Goal: Task Accomplishment & Management: Complete application form

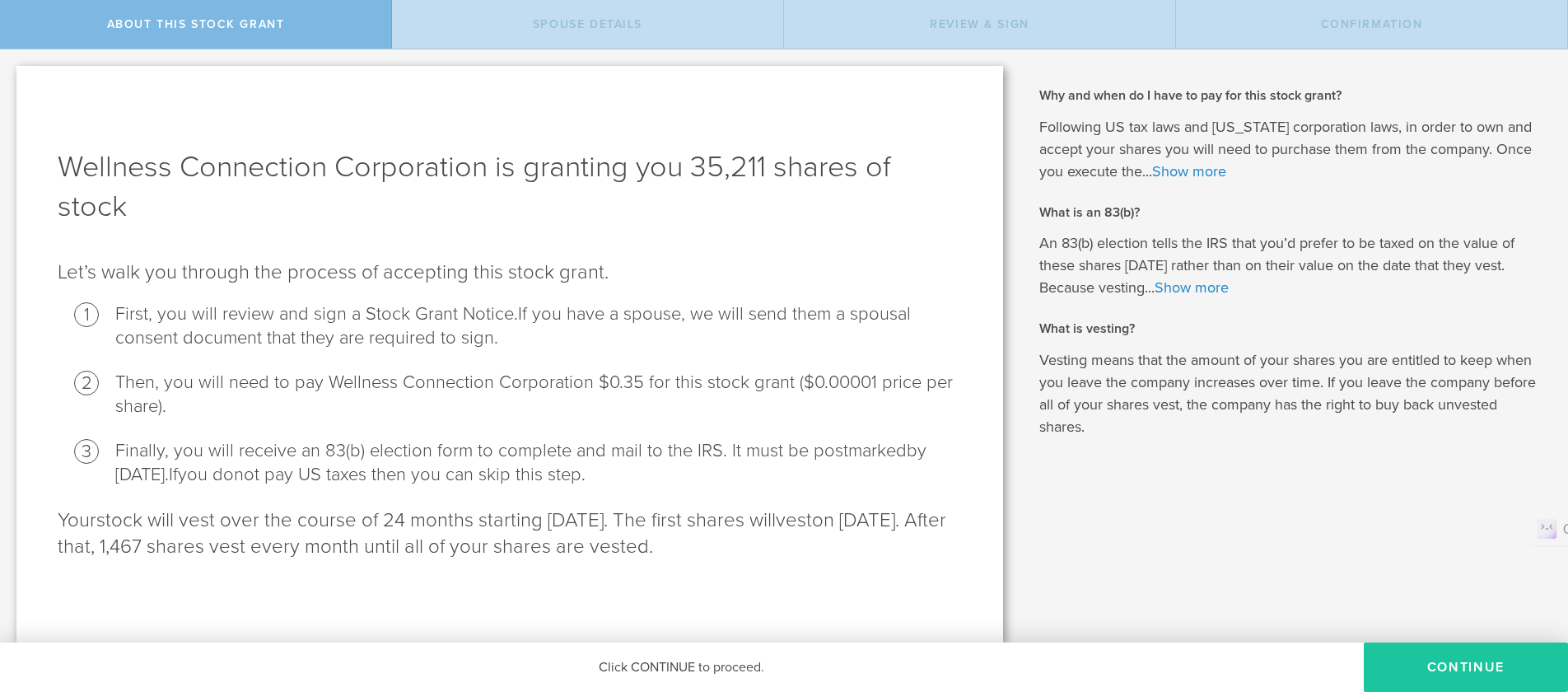
click at [1479, 660] on button "CONTINUE" at bounding box center [1465, 667] width 205 height 49
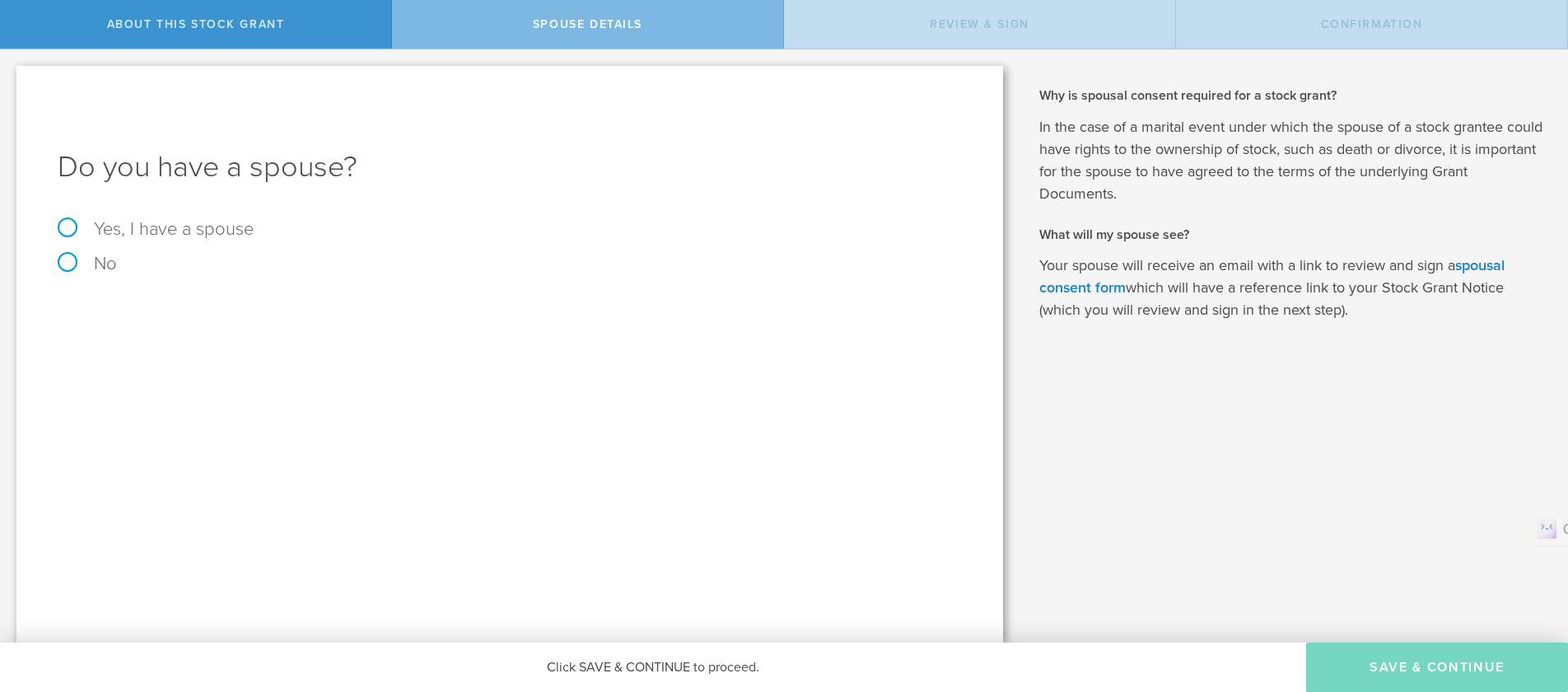
click at [70, 263] on label "No" at bounding box center [509, 263] width 904 height 18
click at [11, 76] on input "No" at bounding box center [5, 62] width 11 height 26
radio input "true"
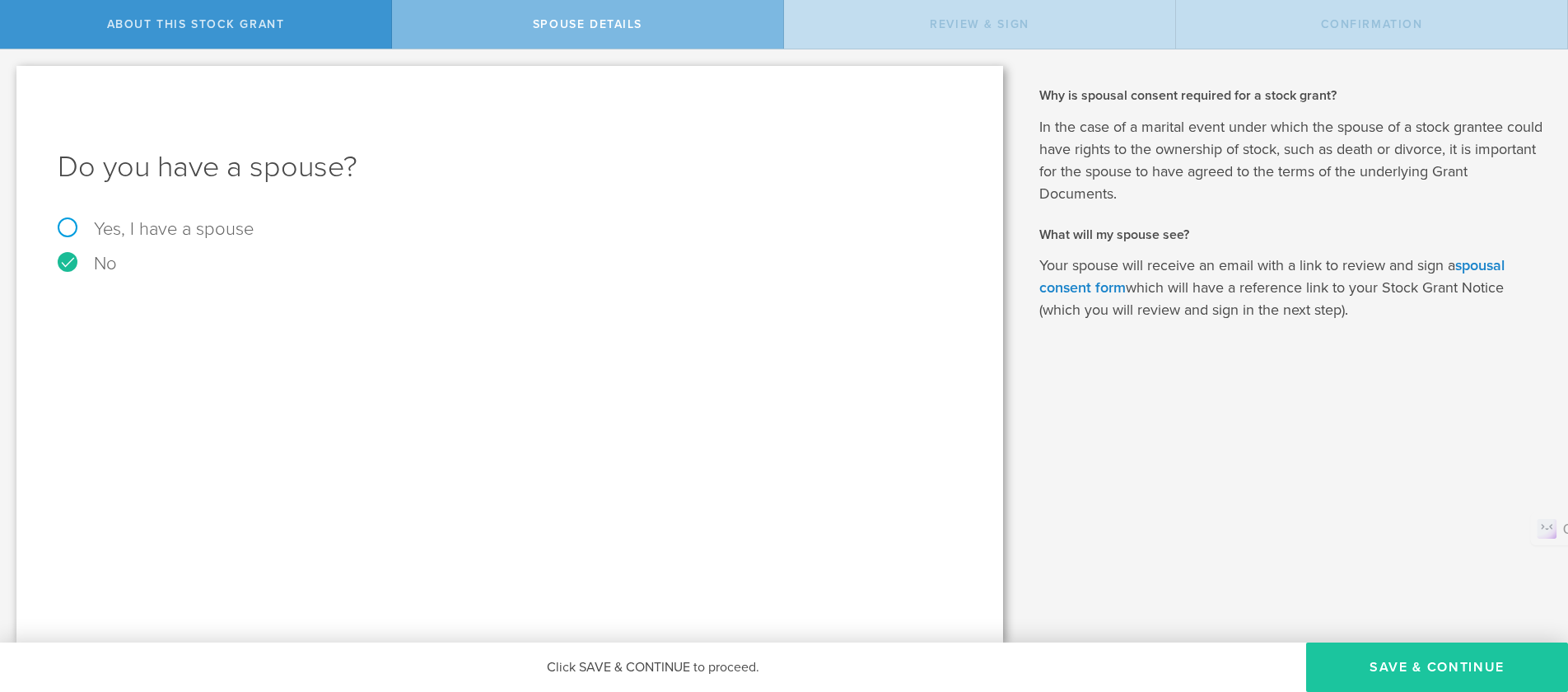
click at [1401, 661] on button "Save & Continue" at bounding box center [1436, 667] width 262 height 49
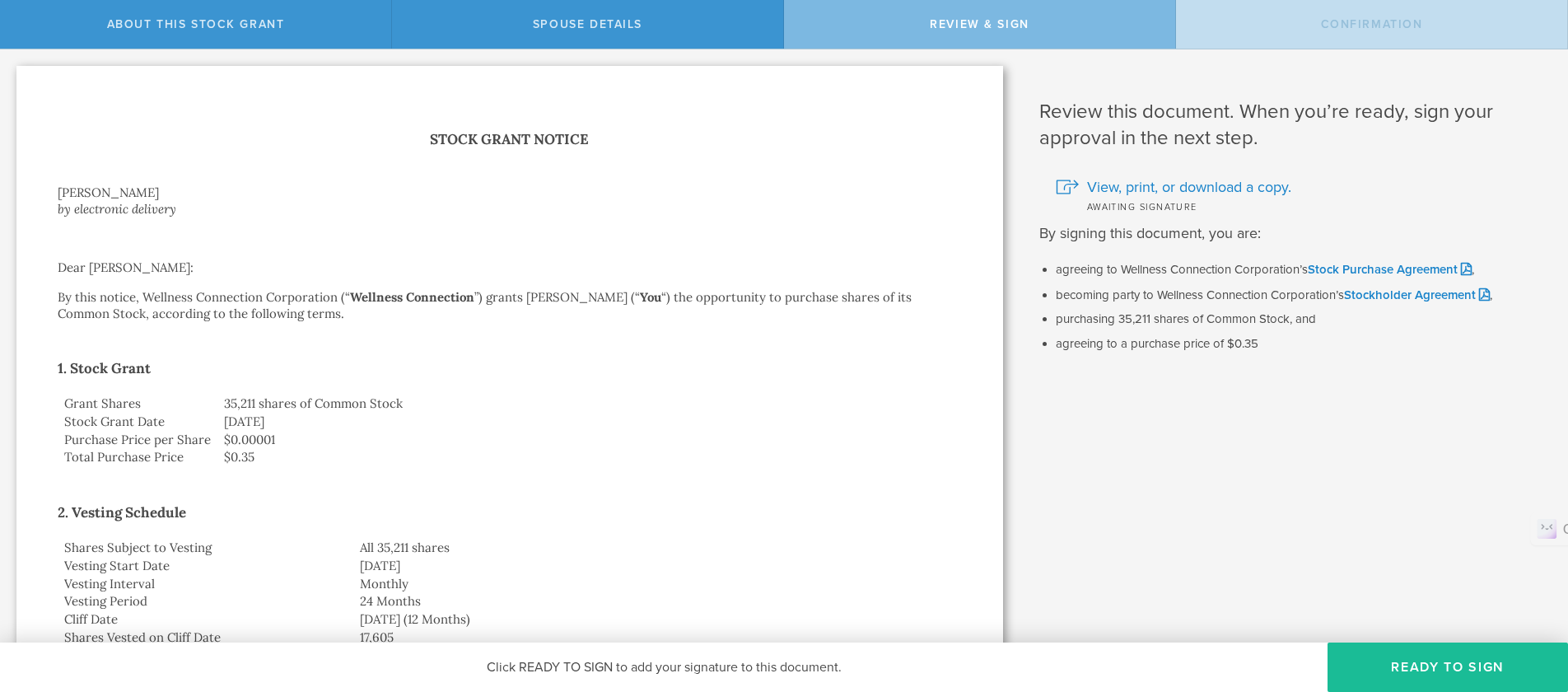
scroll to position [83, 0]
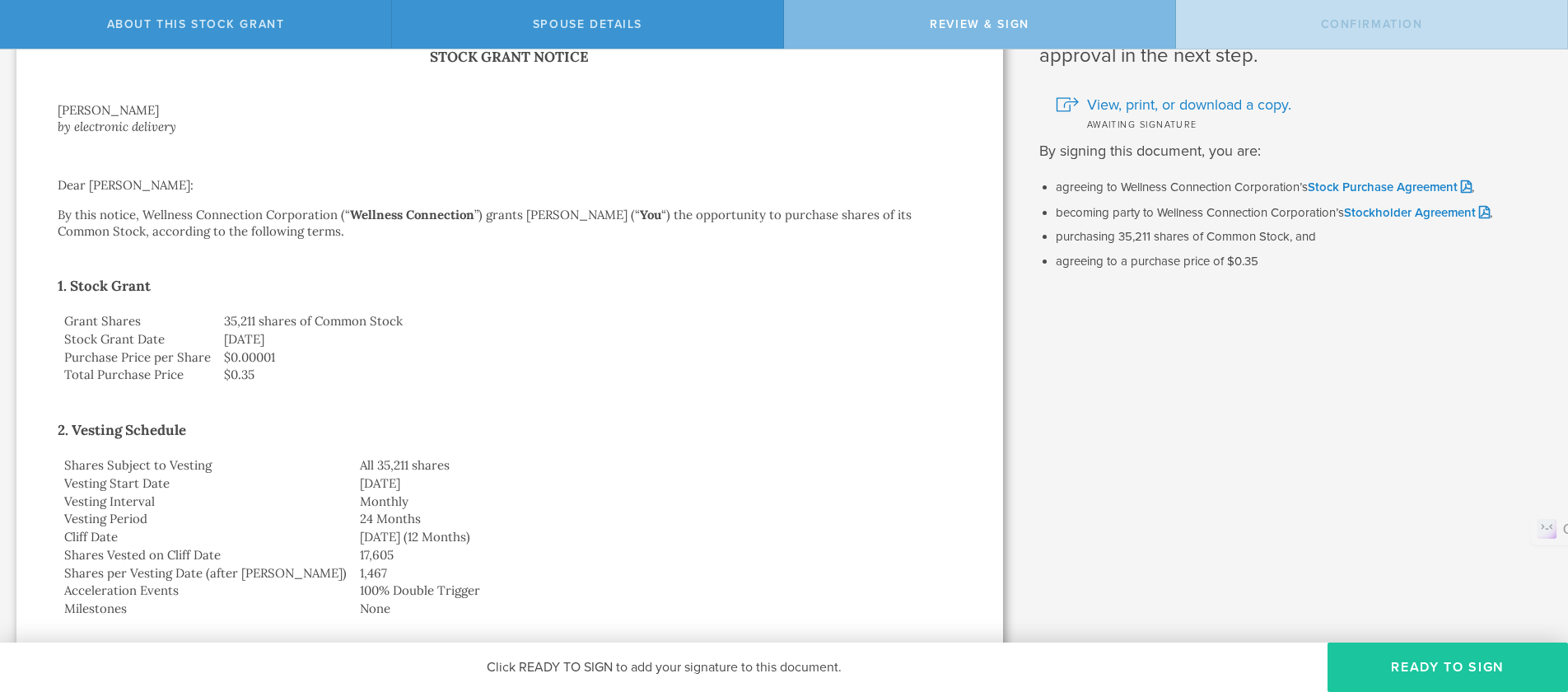
click at [1432, 667] on button "Ready to Sign" at bounding box center [1448, 667] width 240 height 49
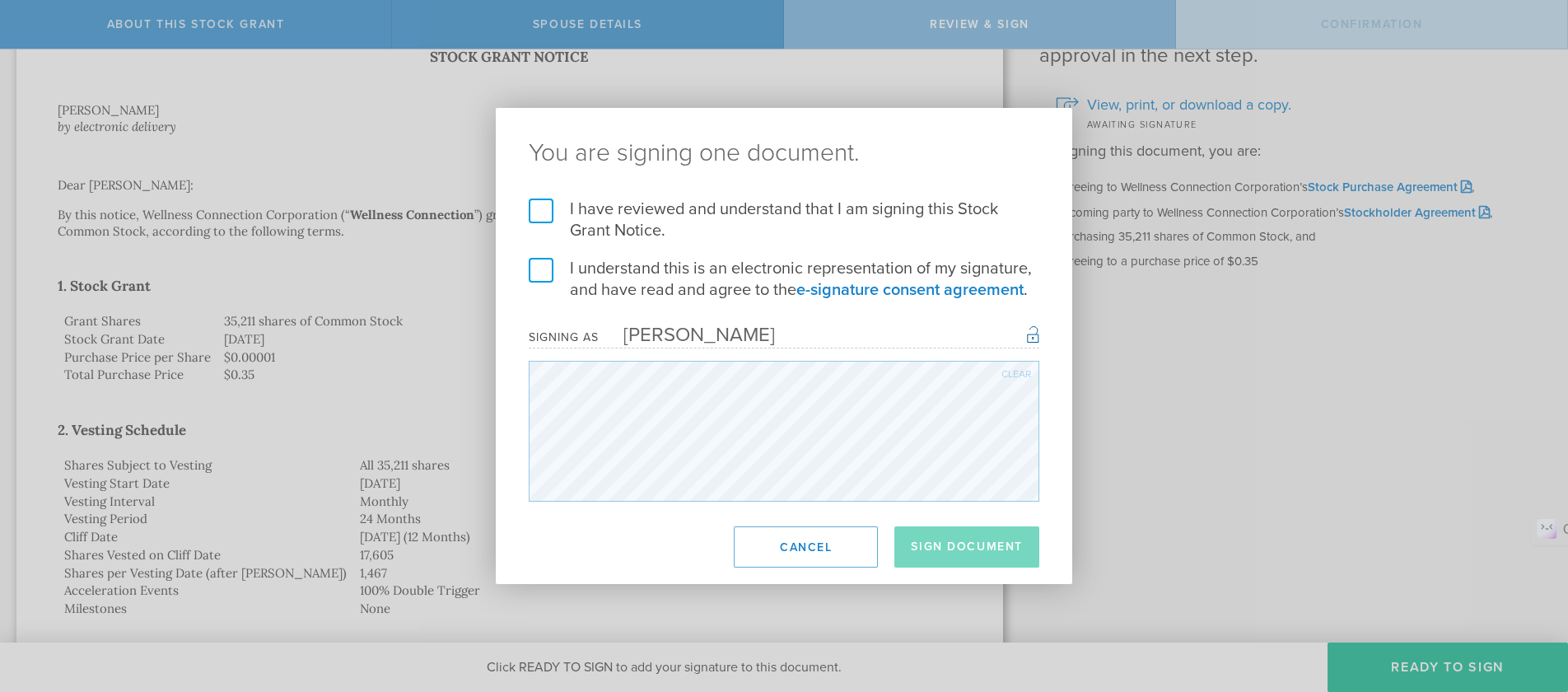
click at [551, 214] on label "I have reviewed and understand that I am signing this Stock Grant Notice." at bounding box center [783, 220] width 510 height 43
click at [0, 0] on input "I have reviewed and understand that I am signing this Stock Grant Notice." at bounding box center [0, 0] width 0 height 0
click at [545, 260] on label "I understand this is an electronic representation of my signature, and have rea…" at bounding box center [783, 279] width 510 height 43
click at [0, 0] on input "I understand this is an electronic representation of my signature, and have rea…" at bounding box center [0, 0] width 0 height 0
click at [937, 539] on button "Sign Document" at bounding box center [967, 547] width 145 height 41
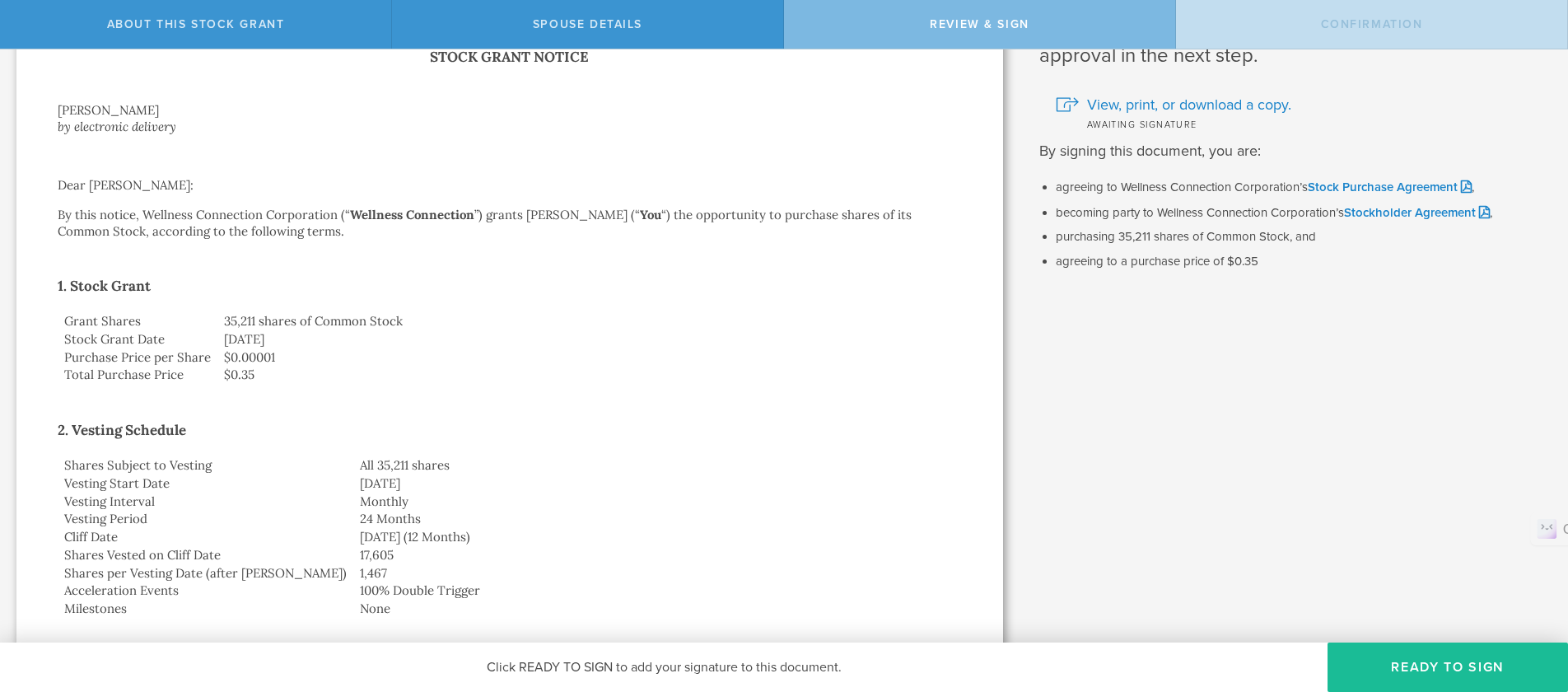
scroll to position [0, 0]
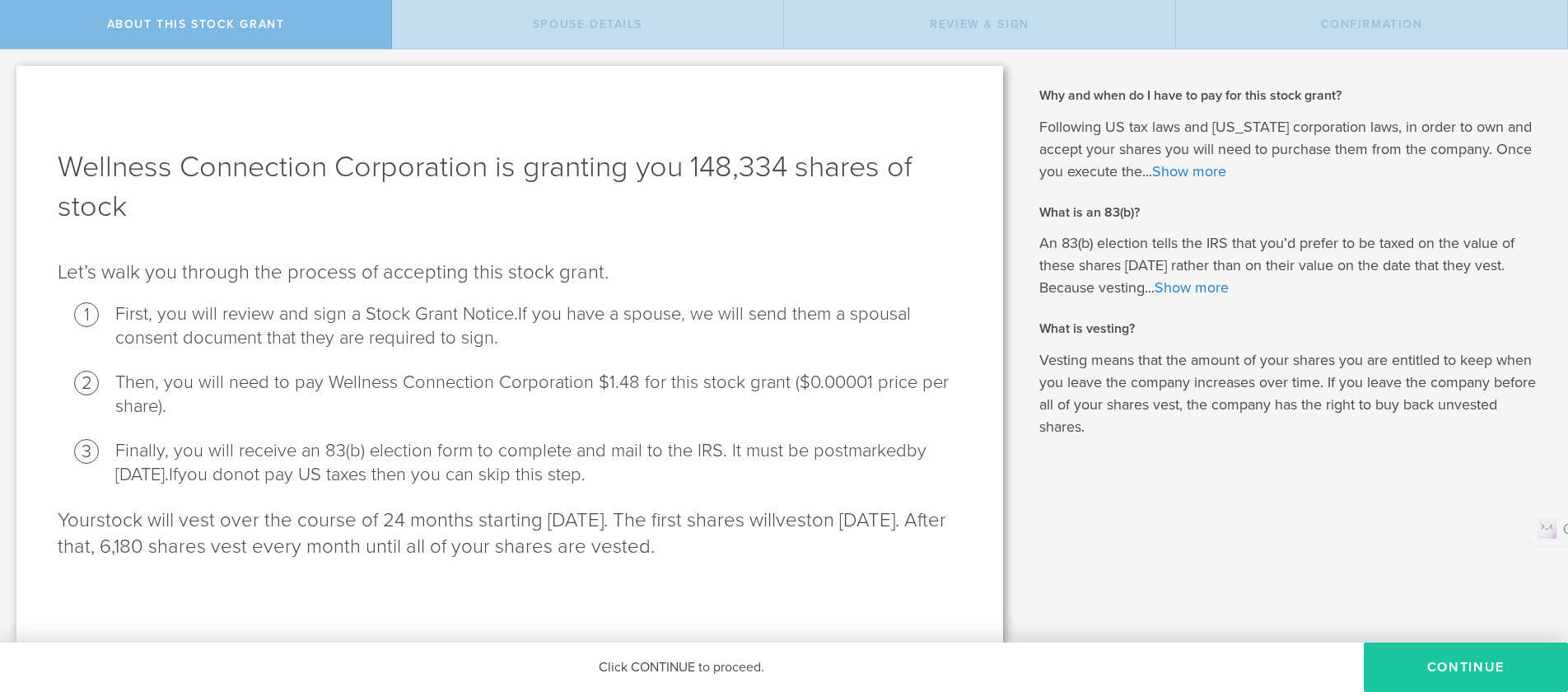
click at [1413, 665] on button "CONTINUE" at bounding box center [1465, 667] width 205 height 49
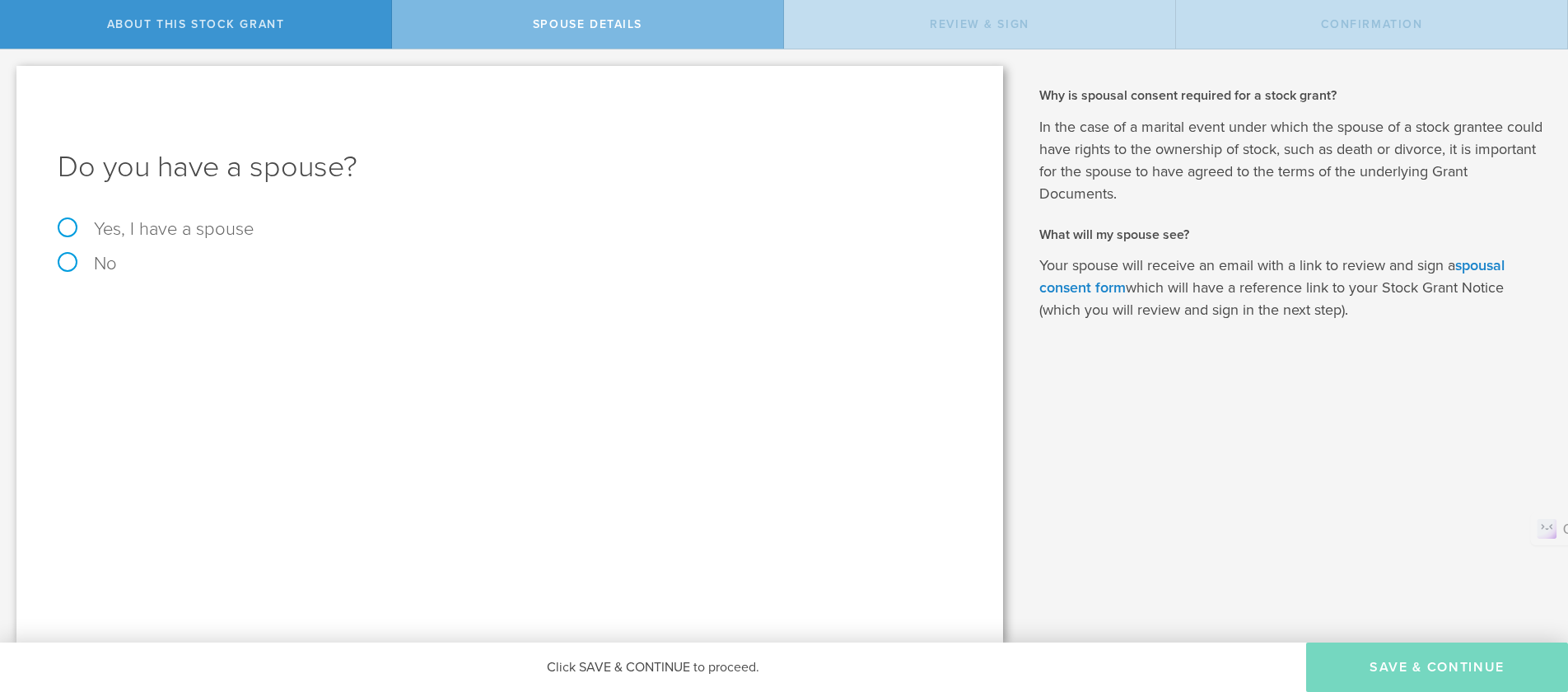
click at [65, 262] on label "No" at bounding box center [509, 263] width 904 height 18
click at [11, 76] on input "No" at bounding box center [5, 62] width 11 height 26
radio input "true"
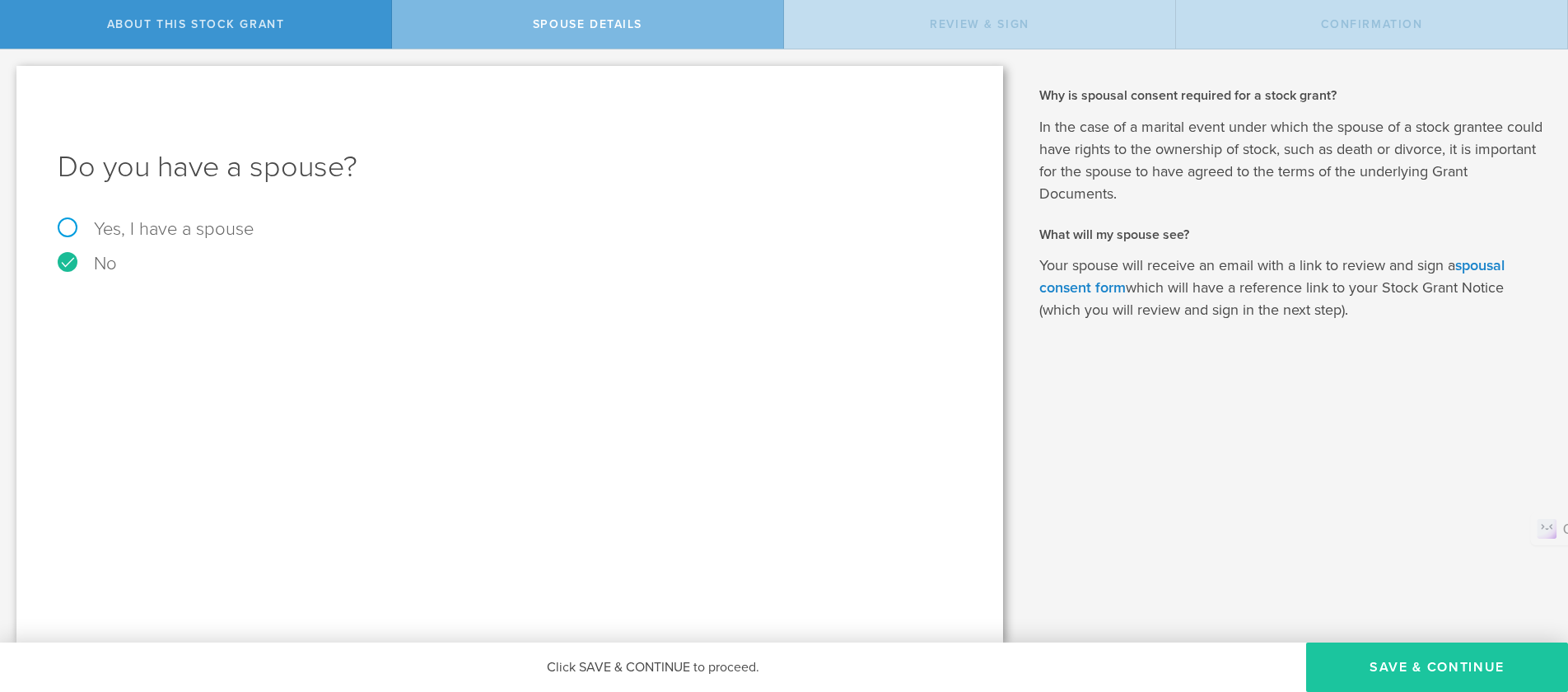
click at [1404, 659] on button "Save & Continue" at bounding box center [1436, 667] width 262 height 49
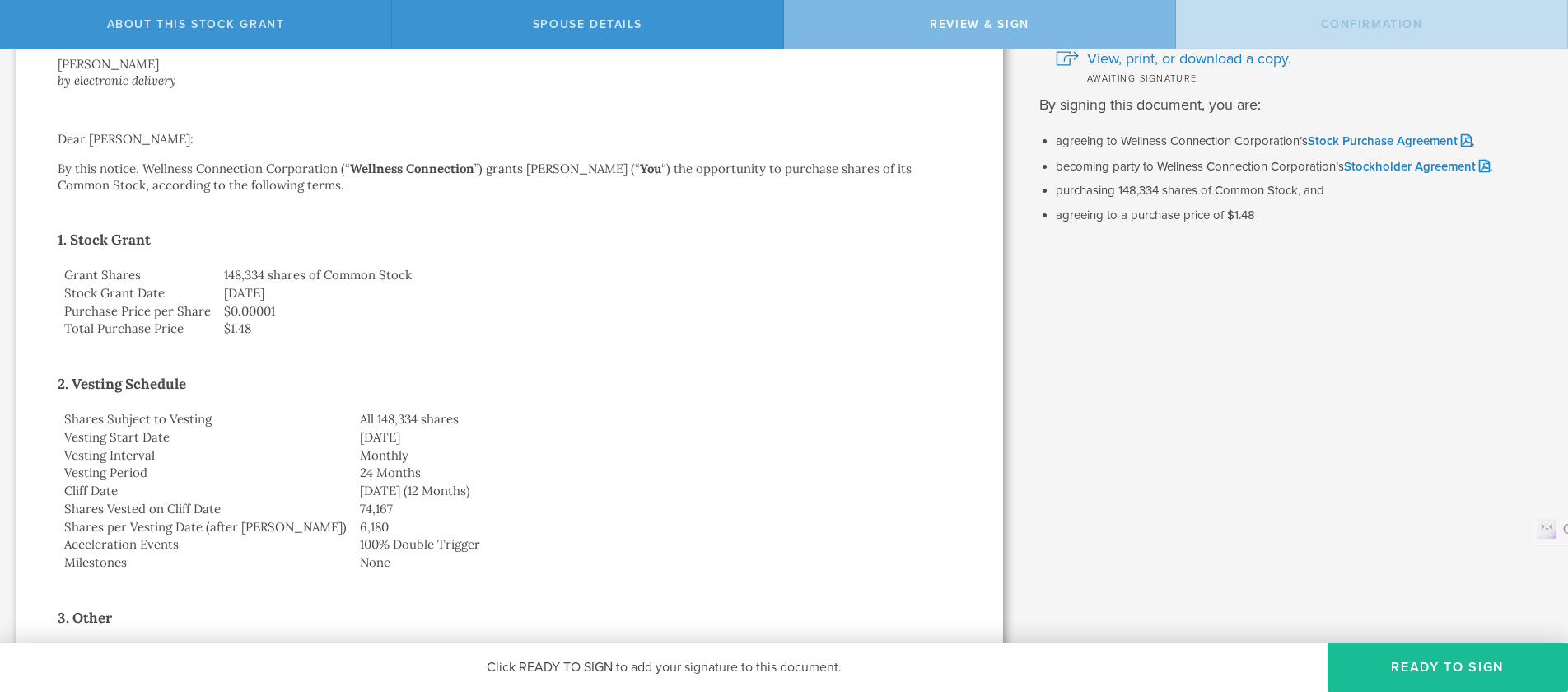
scroll to position [164, 0]
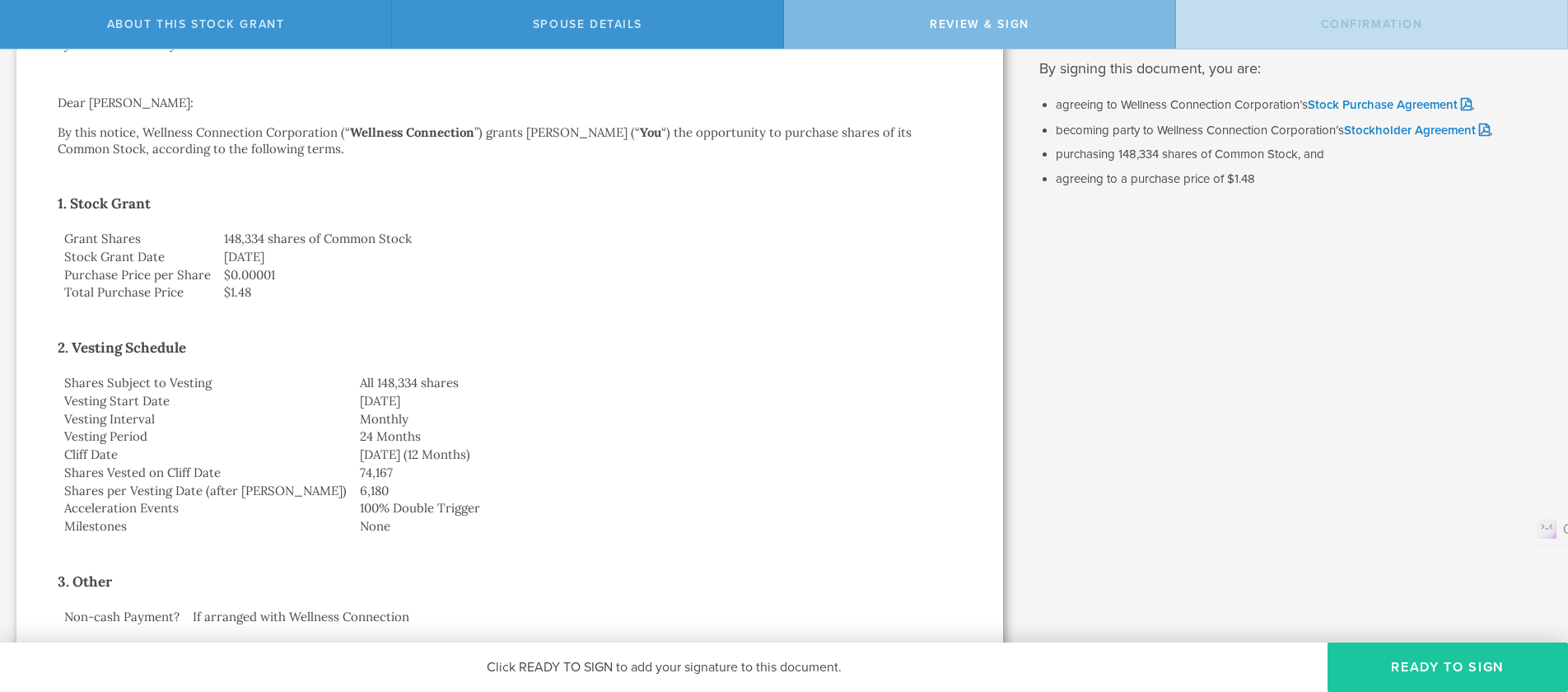
click at [1470, 661] on button "Ready to Sign" at bounding box center [1448, 667] width 240 height 49
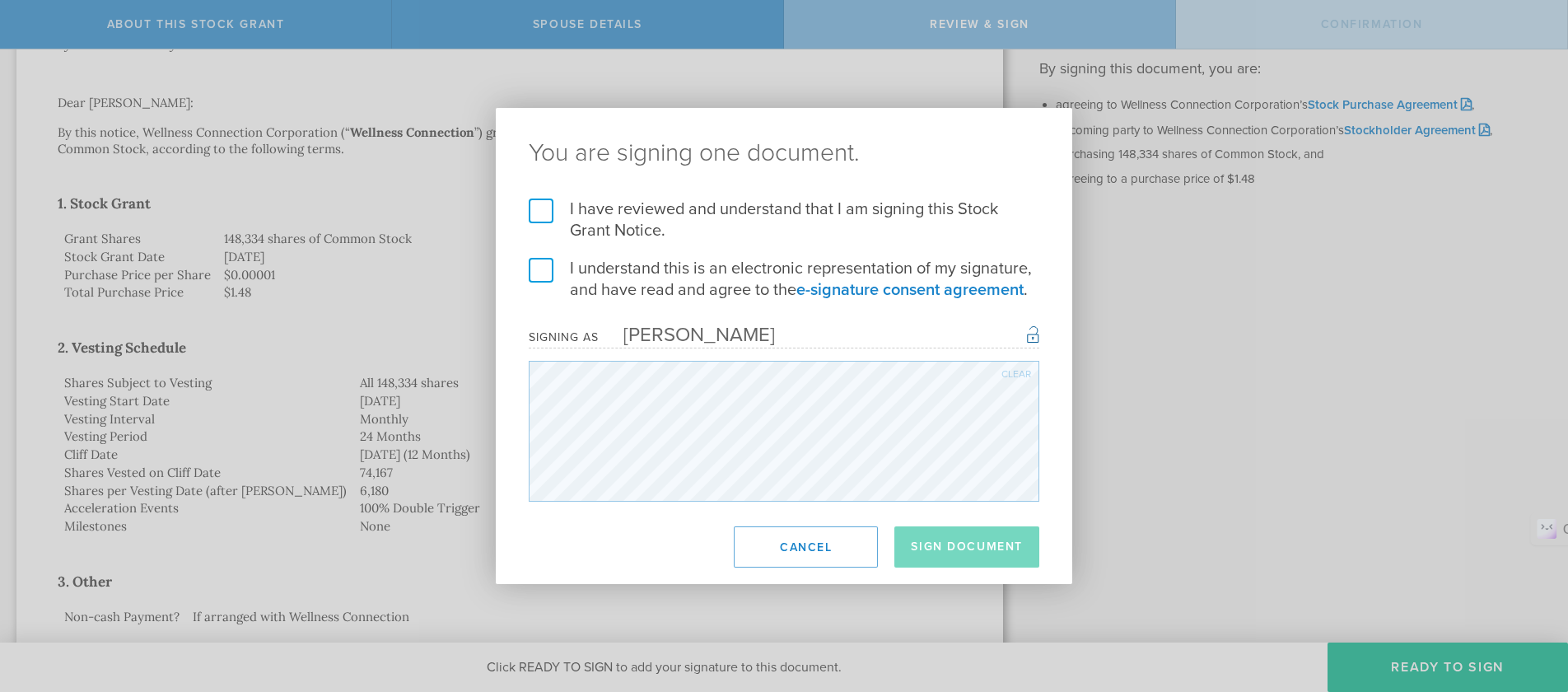
click at [551, 213] on label "I have reviewed and understand that I am signing this Stock Grant Notice." at bounding box center [783, 220] width 510 height 43
click at [0, 0] on input "I have reviewed and understand that I am signing this Stock Grant Notice." at bounding box center [0, 0] width 0 height 0
click at [542, 271] on label "I understand this is an electronic representation of my signature, and have rea…" at bounding box center [783, 279] width 510 height 43
click at [0, 0] on input "I understand this is an electronic representation of my signature, and have rea…" at bounding box center [0, 0] width 0 height 0
click at [996, 542] on button "Sign Document" at bounding box center [967, 547] width 145 height 41
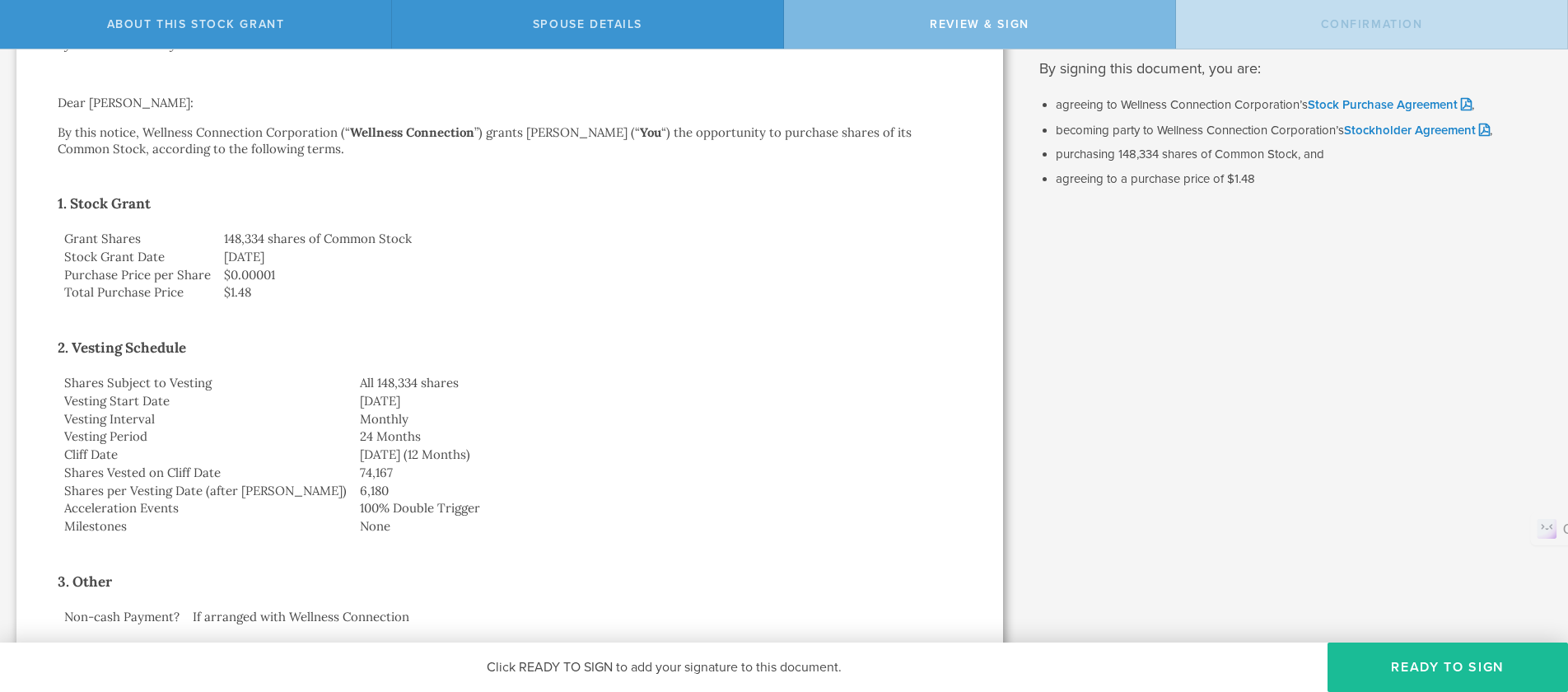
scroll to position [0, 0]
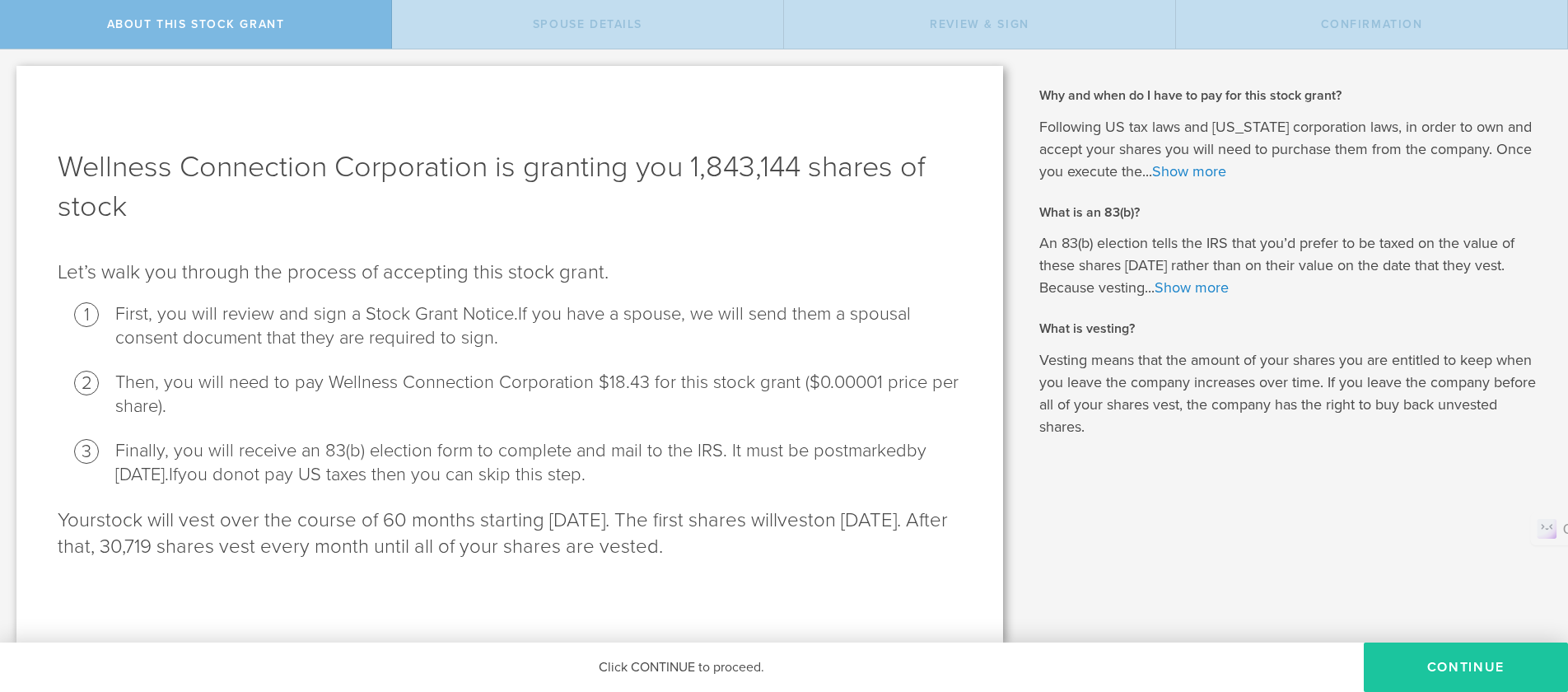
click at [1458, 674] on button "CONTINUE" at bounding box center [1465, 667] width 205 height 49
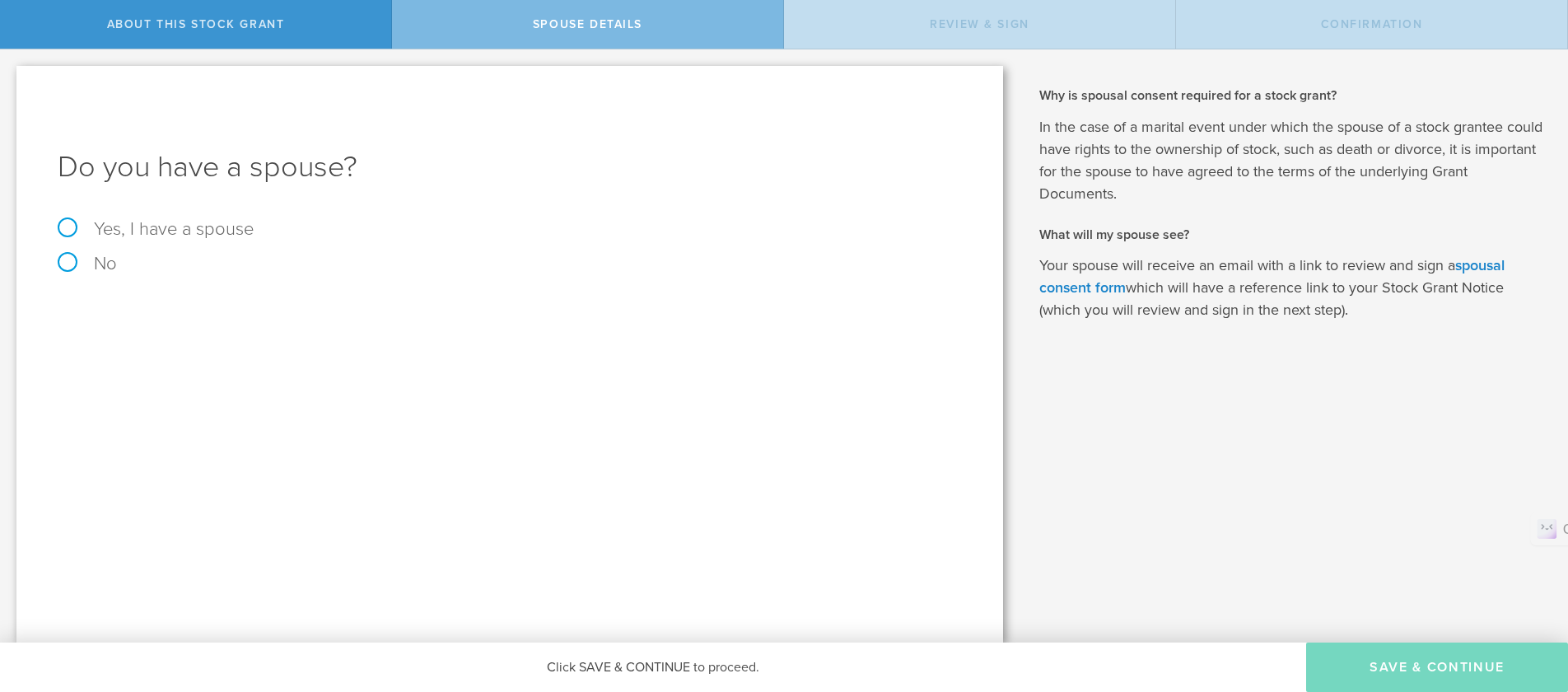
click at [62, 262] on label "No" at bounding box center [509, 263] width 904 height 18
click at [11, 76] on input "No" at bounding box center [5, 62] width 11 height 26
radio input "true"
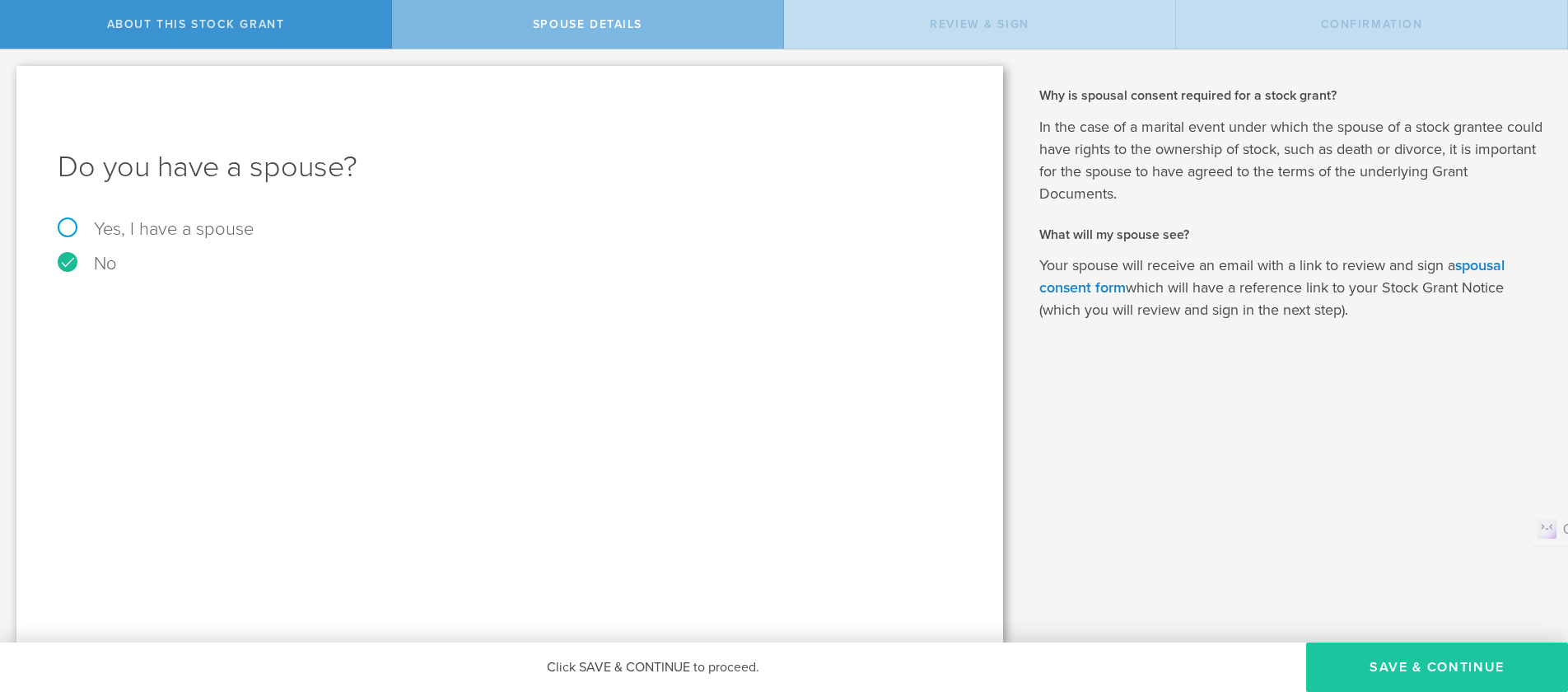
click at [1386, 670] on button "Save & Continue" at bounding box center [1436, 667] width 262 height 49
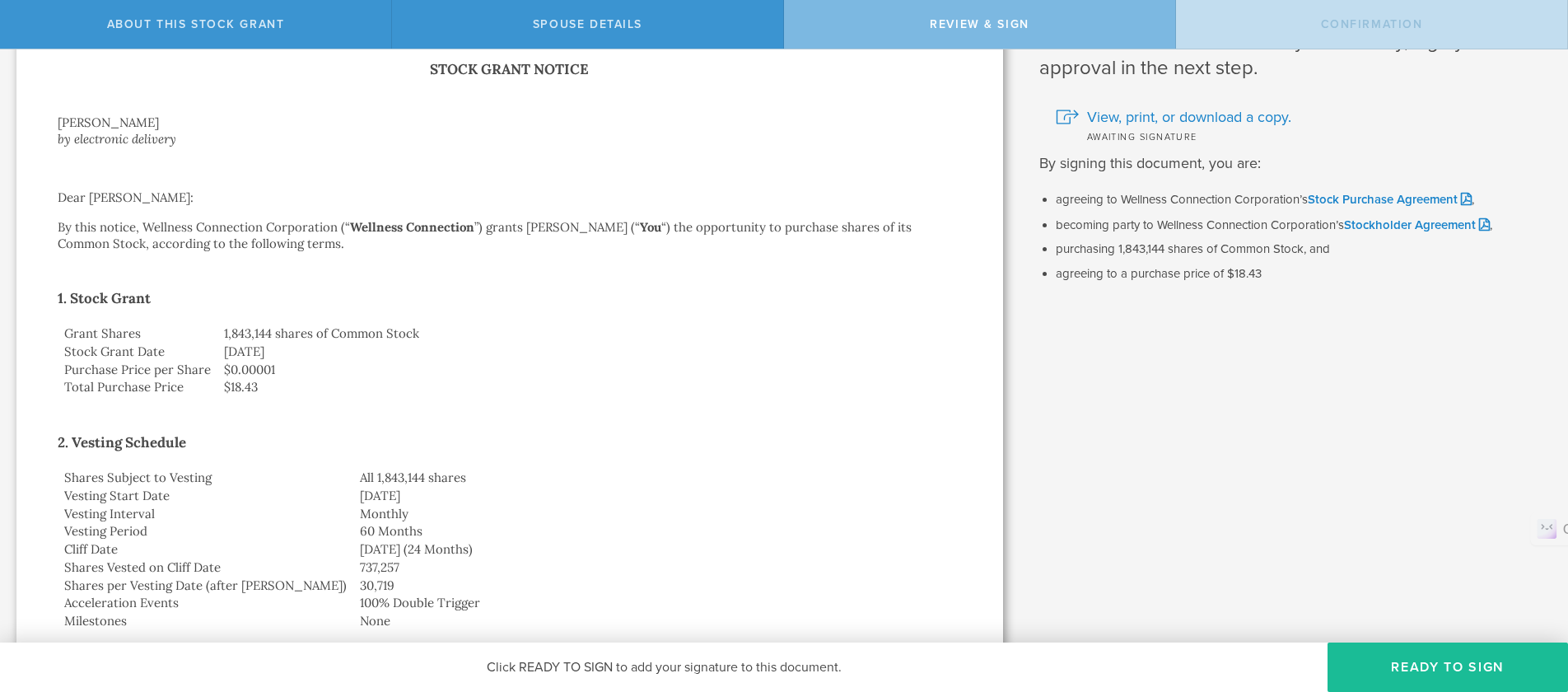
scroll to position [39, 0]
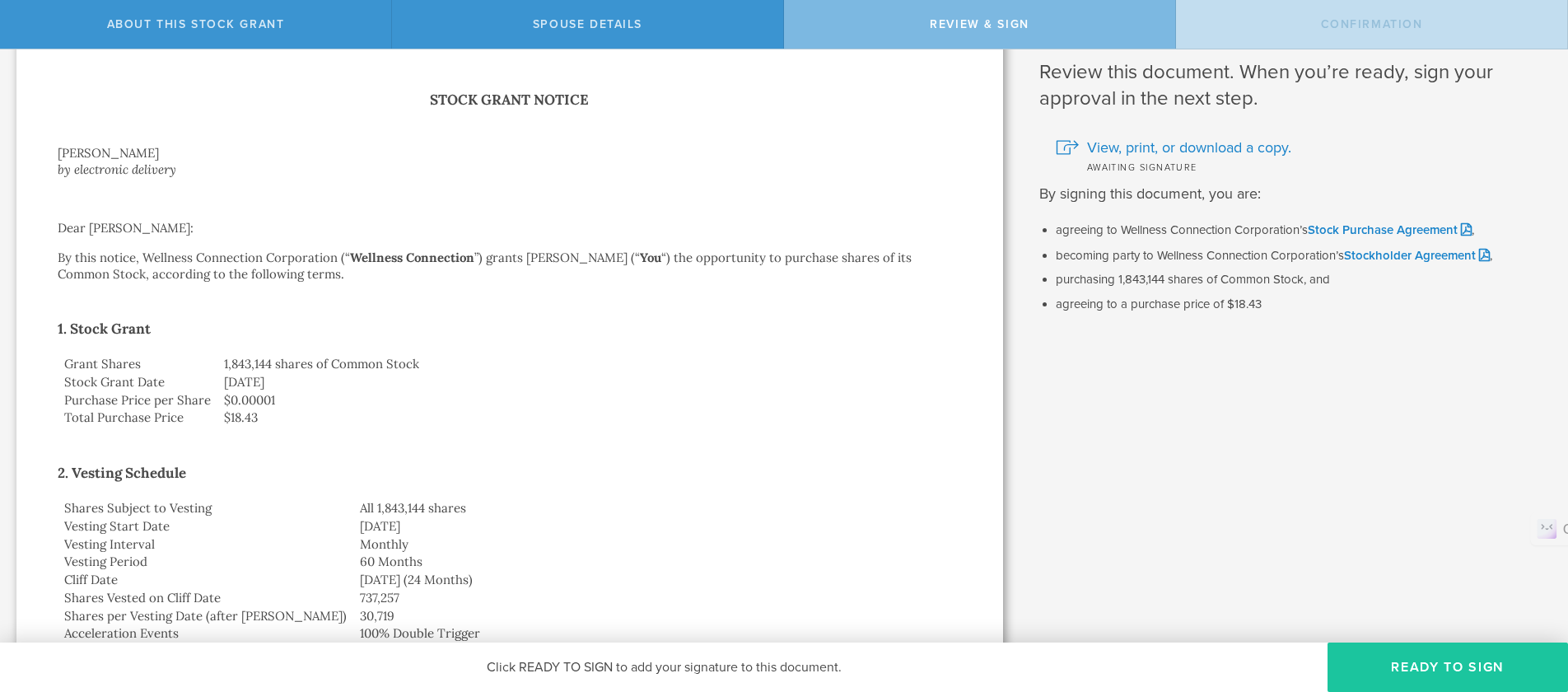
click at [1436, 669] on button "Ready to Sign" at bounding box center [1448, 667] width 240 height 49
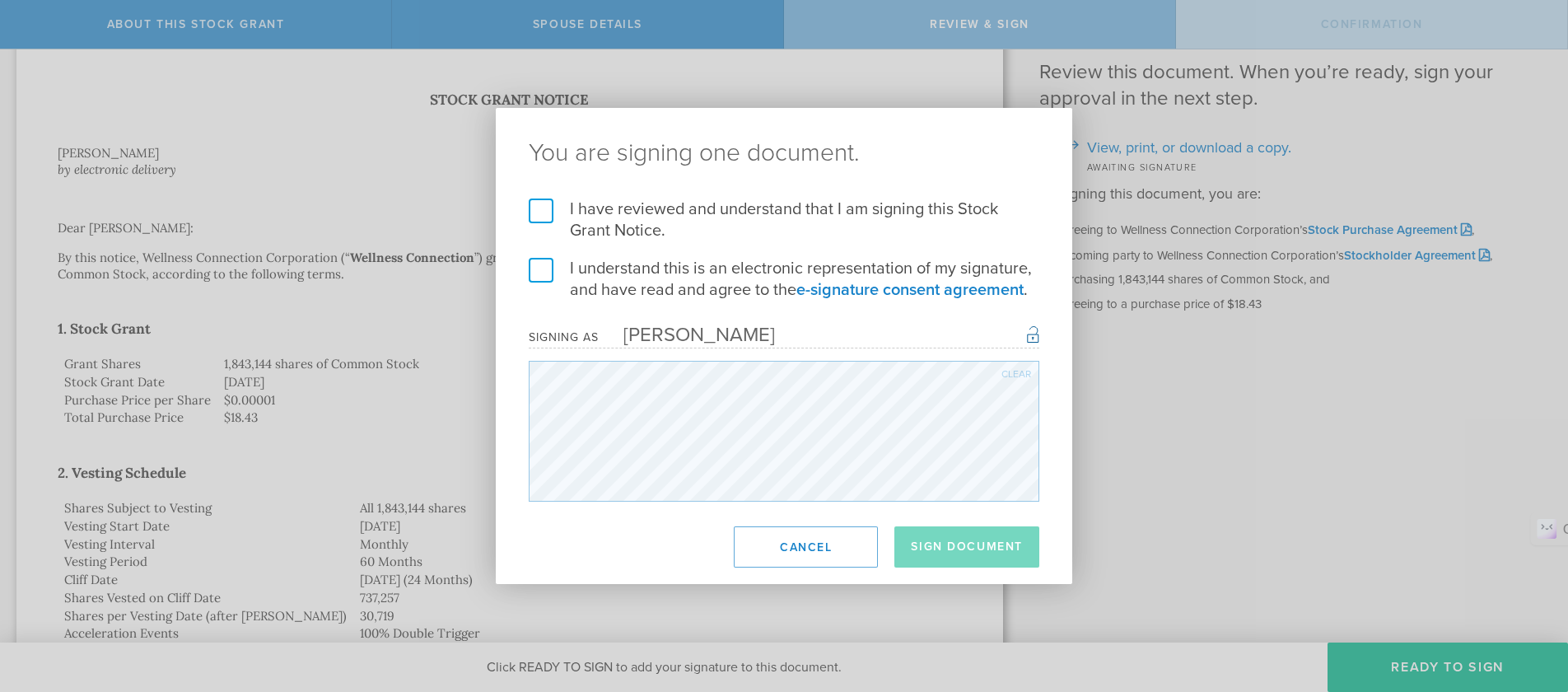
click at [545, 206] on label "I have reviewed and understand that I am signing this Stock Grant Notice." at bounding box center [783, 220] width 510 height 43
click at [0, 0] on input "I have reviewed and understand that I am signing this Stock Grant Notice." at bounding box center [0, 0] width 0 height 0
click at [539, 271] on label "I understand this is an electronic representation of my signature, and have rea…" at bounding box center [783, 279] width 510 height 43
click at [0, 0] on input "I understand this is an electronic representation of my signature, and have rea…" at bounding box center [0, 0] width 0 height 0
click at [988, 541] on button "Sign Document" at bounding box center [967, 547] width 145 height 41
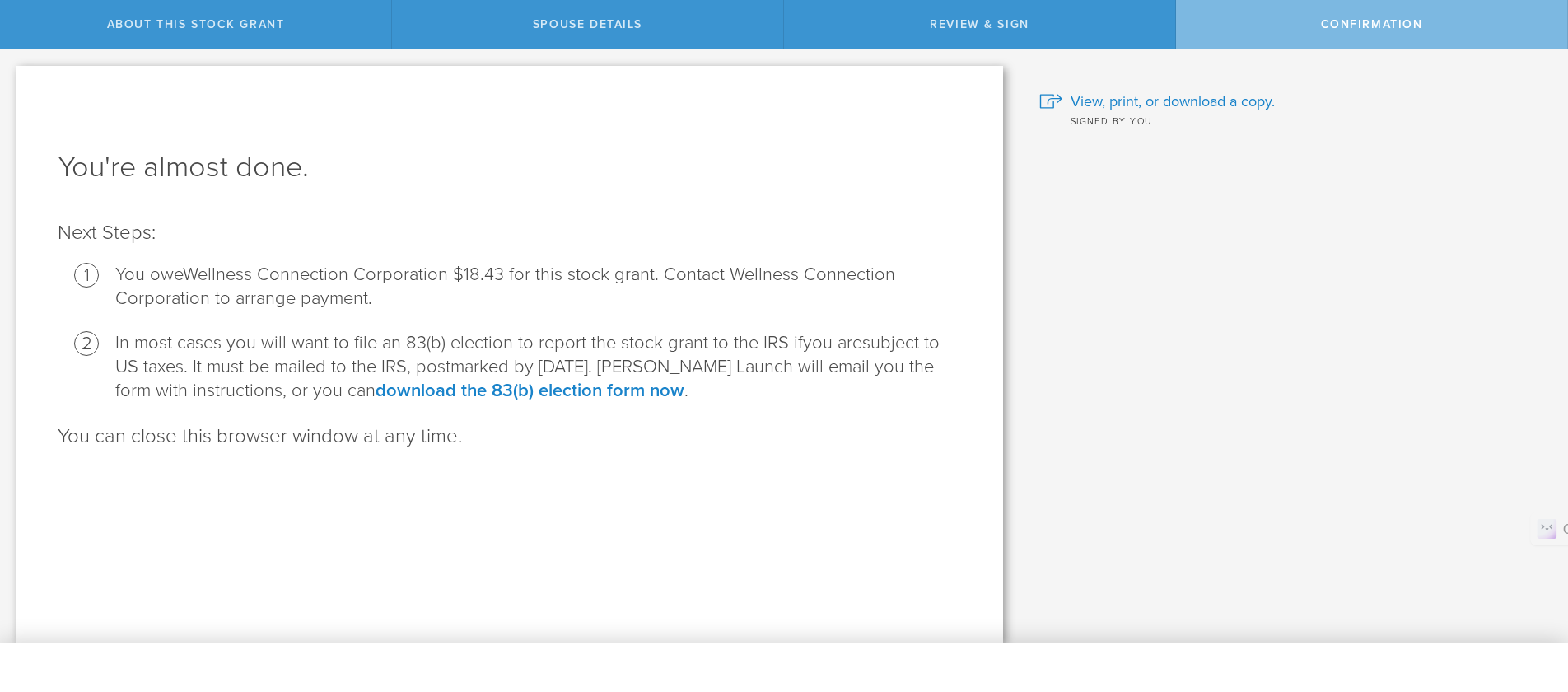
scroll to position [0, 0]
click at [1185, 101] on span "View, print, or download a copy." at bounding box center [1172, 101] width 205 height 21
click at [1113, 101] on span "View, print, or download a copy." at bounding box center [1172, 101] width 205 height 21
click at [1109, 107] on span "View, print, or download a copy." at bounding box center [1172, 101] width 205 height 21
